Goal: Information Seeking & Learning: Learn about a topic

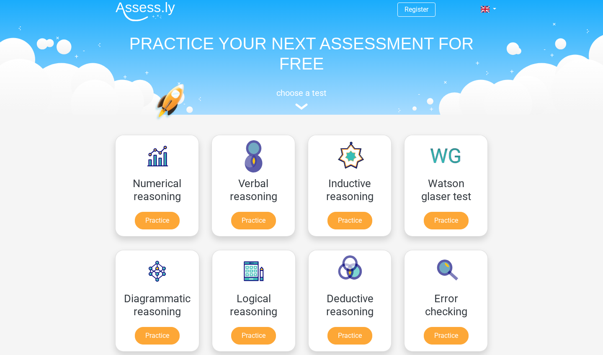
scroll to position [28, 0]
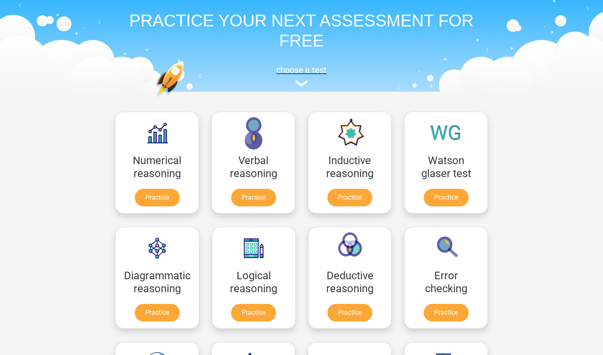
click at [297, 83] on img at bounding box center [301, 83] width 13 height 6
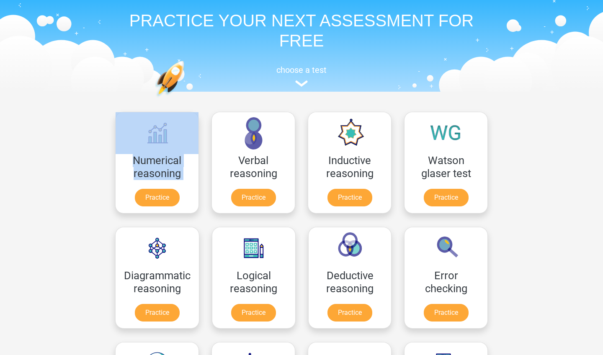
drag, startPoint x: 222, startPoint y: 93, endPoint x: 147, endPoint y: 106, distance: 75.9
click at [147, 106] on div "Numerical reasoning Practice" at bounding box center [157, 162] width 96 height 115
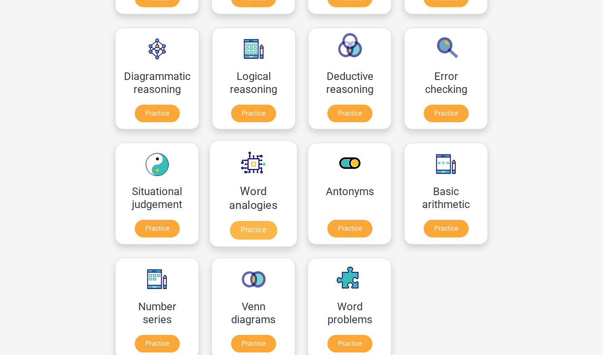
scroll to position [227, 0]
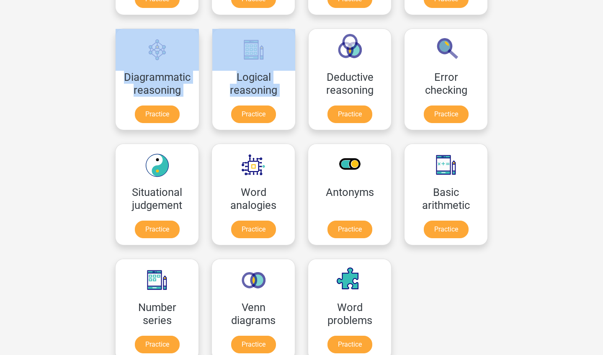
drag, startPoint x: 232, startPoint y: 136, endPoint x: 92, endPoint y: 65, distance: 157.3
click at [92, 65] on div "Register Nederlands English" at bounding box center [301, 306] width 603 height 1066
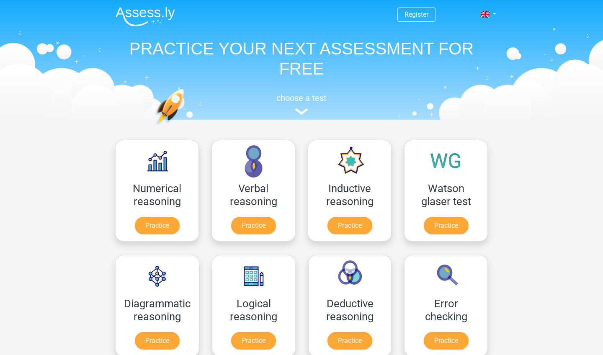
scroll to position [0, 0]
click at [299, 112] on img at bounding box center [301, 111] width 13 height 6
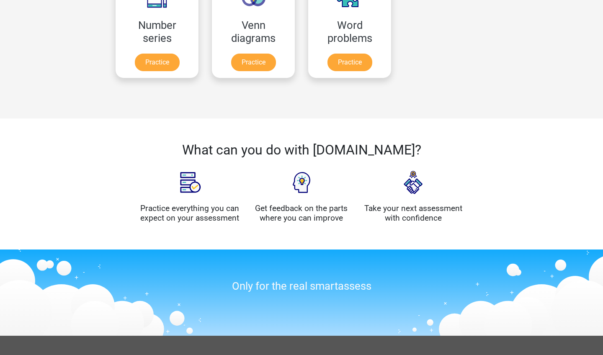
scroll to position [509, 0]
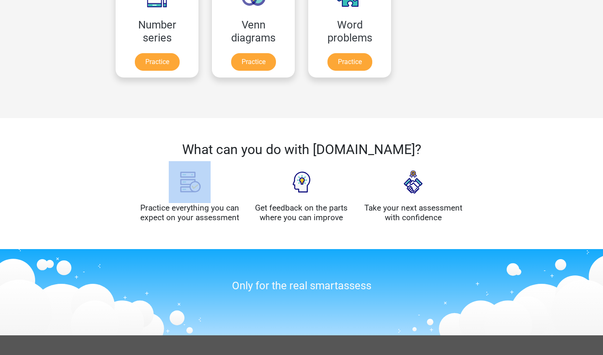
drag, startPoint x: 242, startPoint y: 162, endPoint x: 242, endPoint y: 158, distance: 4.3
click at [242, 158] on div "What can you do with [DOMAIN_NAME]? Practice everything you can expect on your …" at bounding box center [301, 184] width 335 height 84
click at [242, 157] on h2 "What can you do with [DOMAIN_NAME]?" at bounding box center [301, 150] width 322 height 16
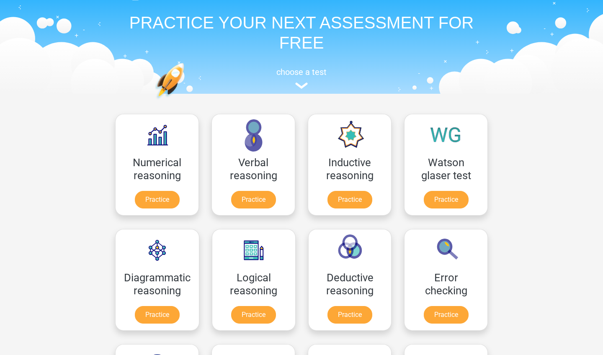
scroll to position [25, 0]
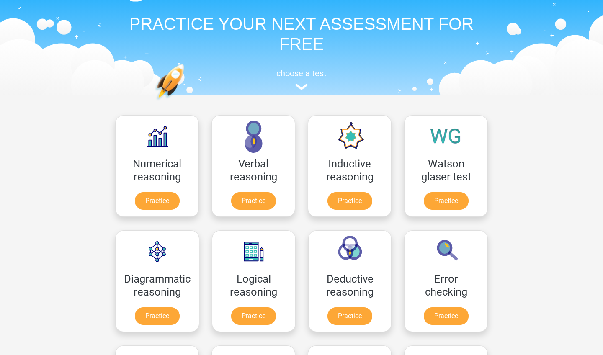
drag, startPoint x: 87, startPoint y: 129, endPoint x: 90, endPoint y: 99, distance: 30.3
click at [240, 289] on link "Practice" at bounding box center [253, 318] width 47 height 18
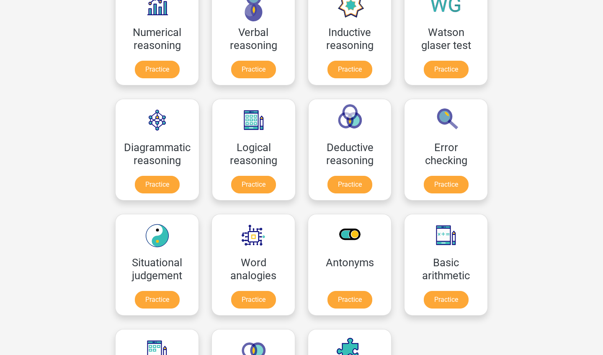
scroll to position [168, 0]
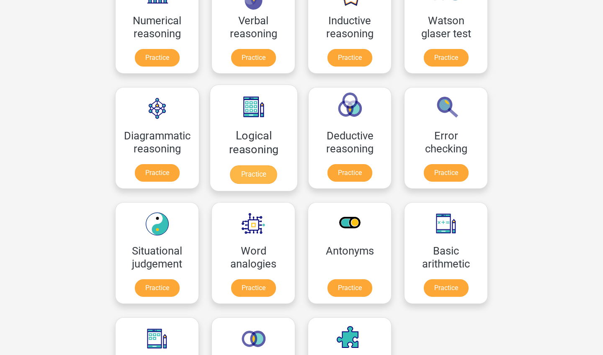
click at [244, 173] on link "Practice" at bounding box center [253, 174] width 47 height 18
